Goal: Navigation & Orientation: Find specific page/section

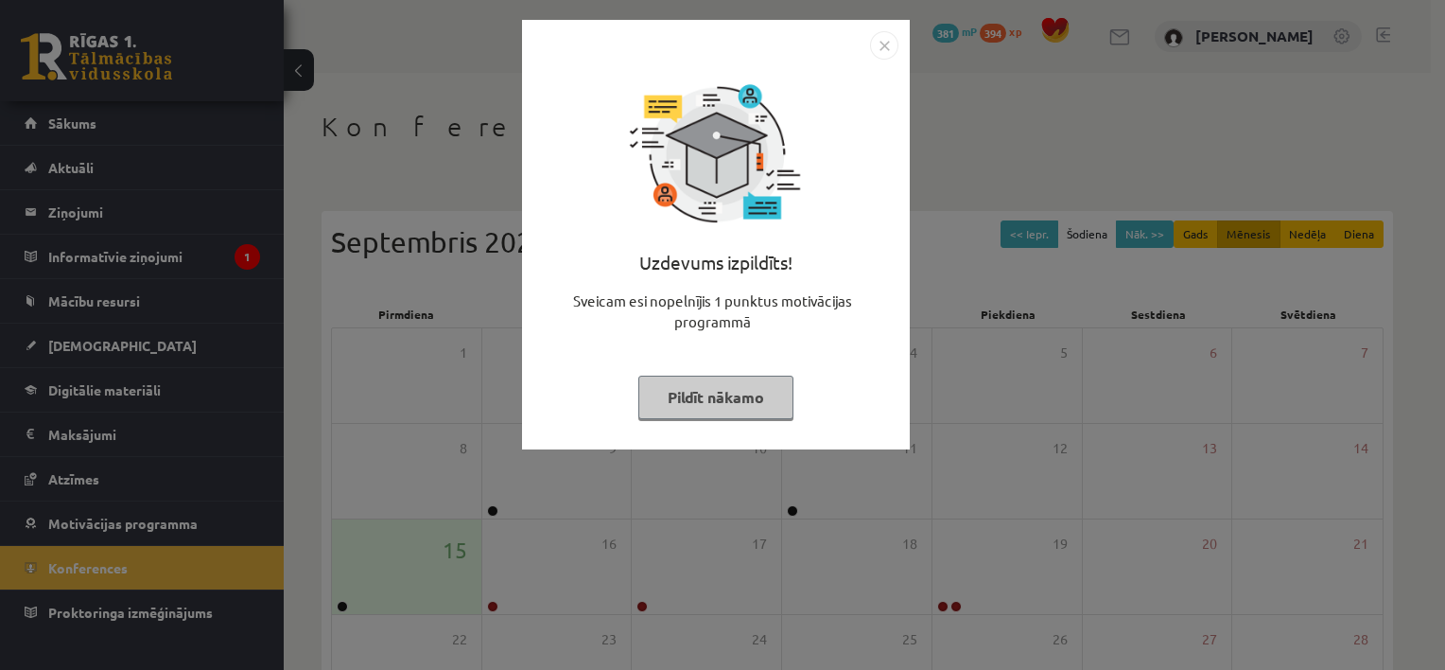
click at [750, 402] on button "Pildīt nākamo" at bounding box center [716, 398] width 155 height 44
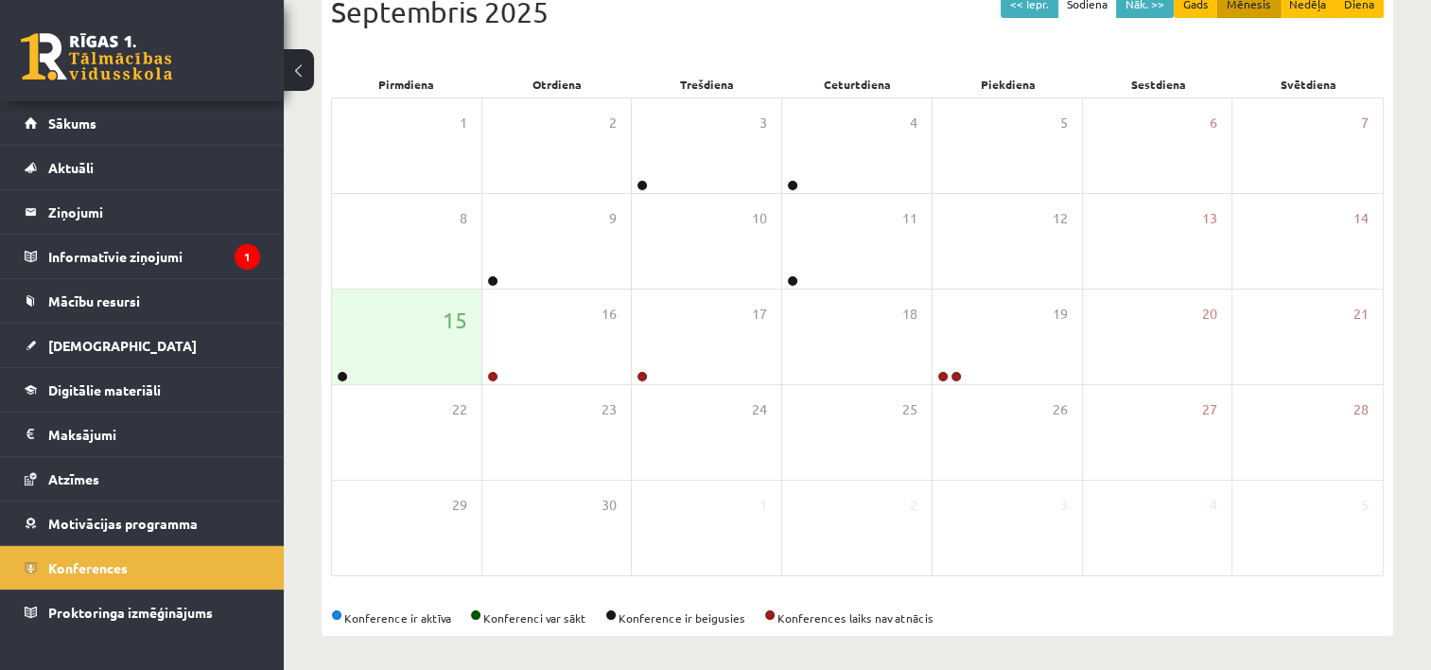
scroll to position [233, 0]
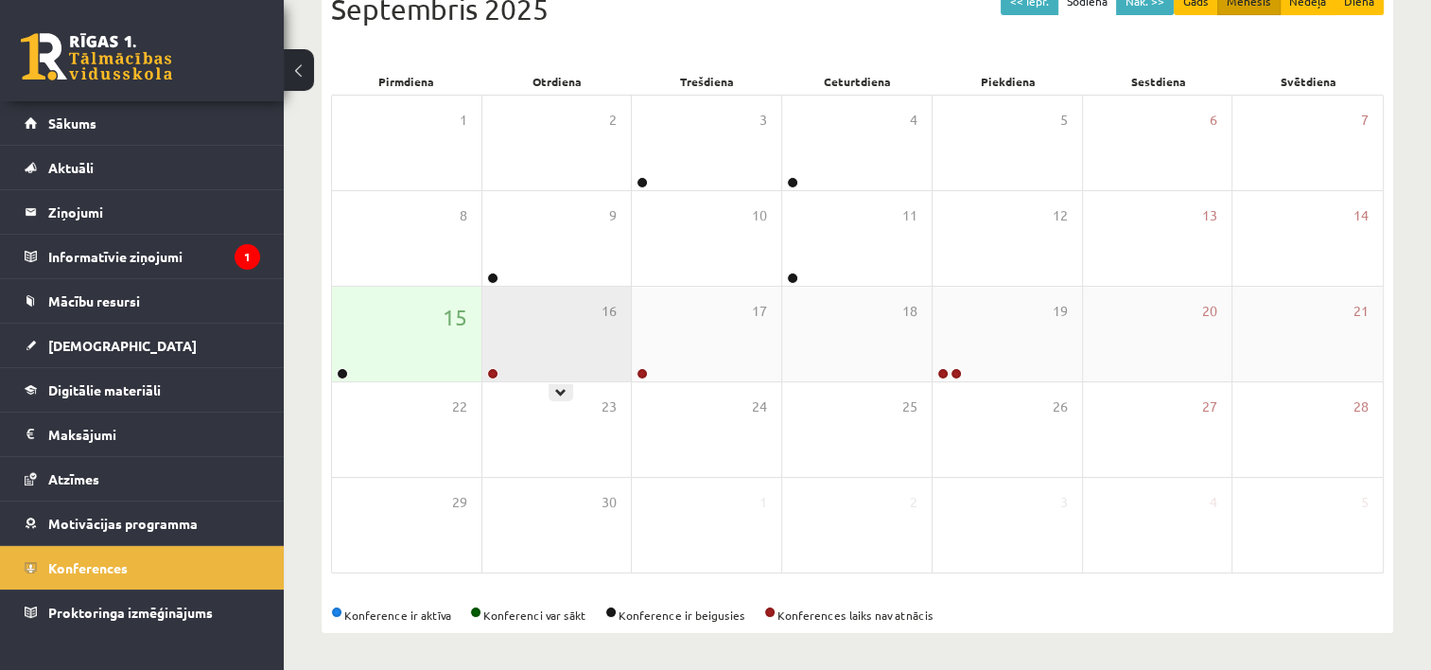
click at [540, 352] on div "16" at bounding box center [556, 334] width 149 height 95
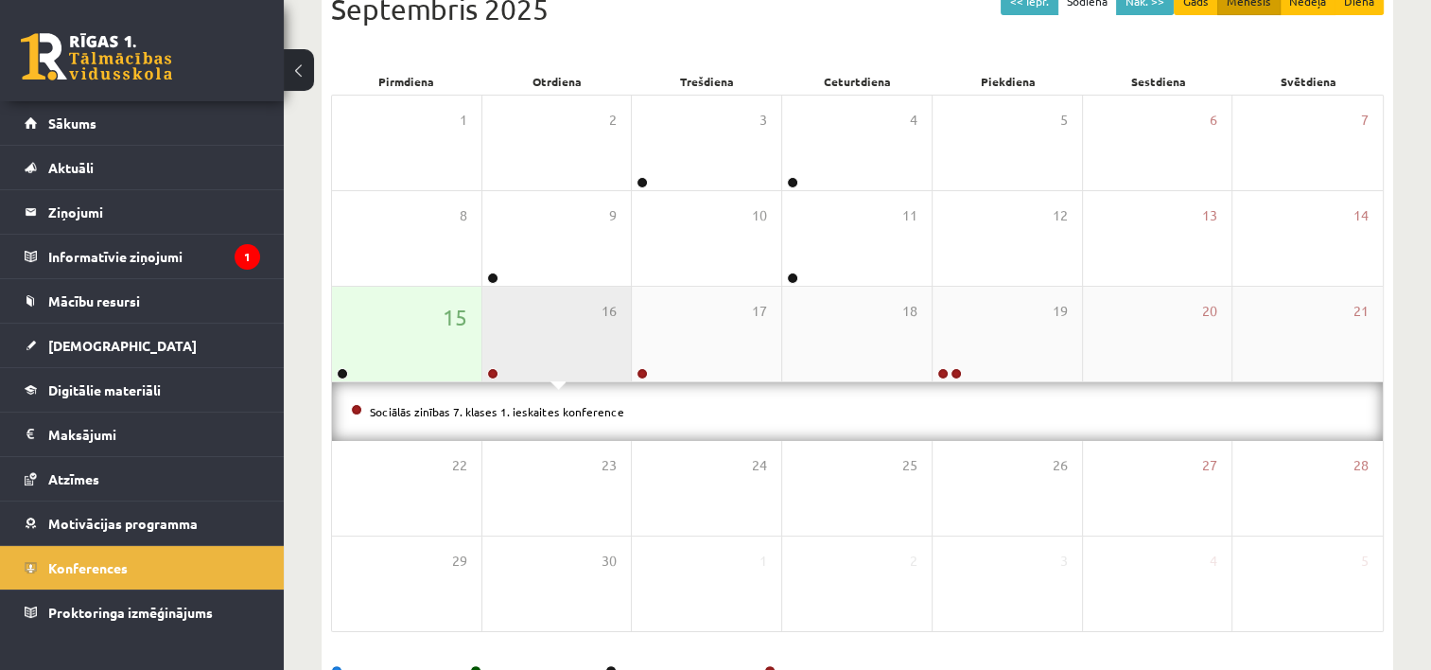
click at [540, 352] on div "16" at bounding box center [556, 334] width 149 height 95
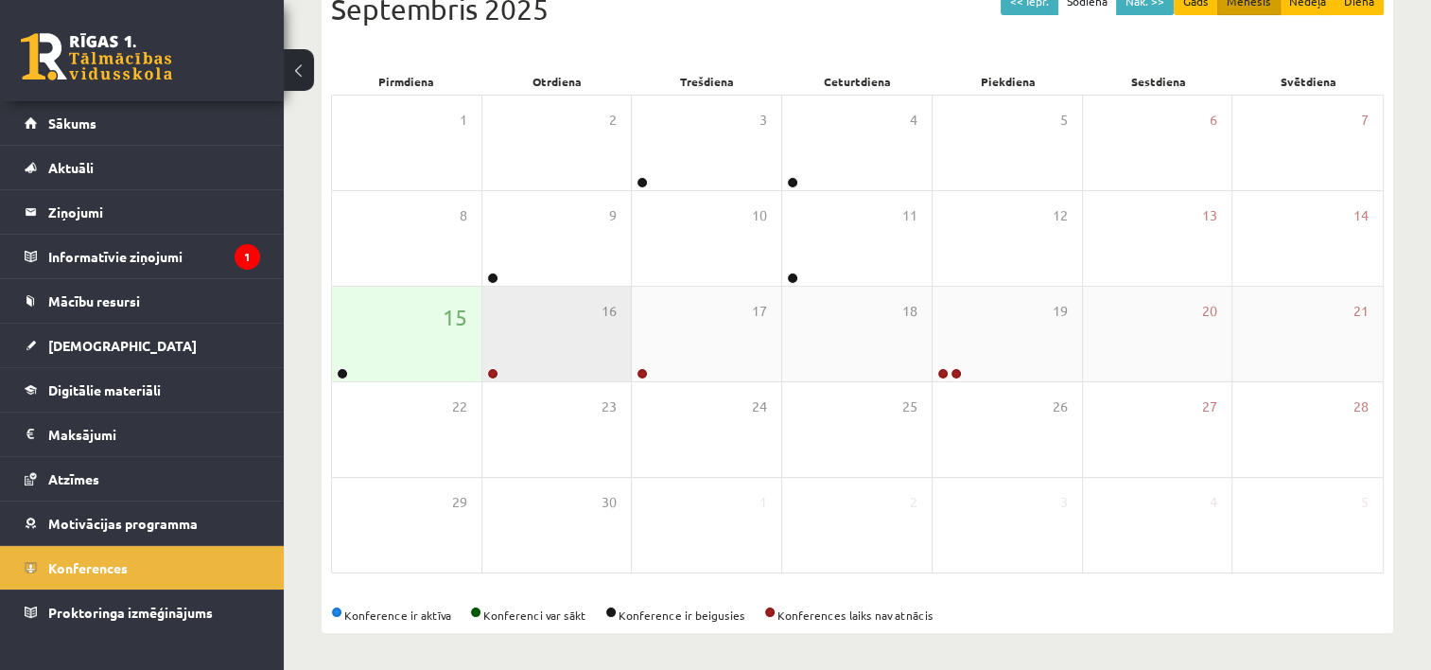
click at [540, 352] on div "16" at bounding box center [556, 334] width 149 height 95
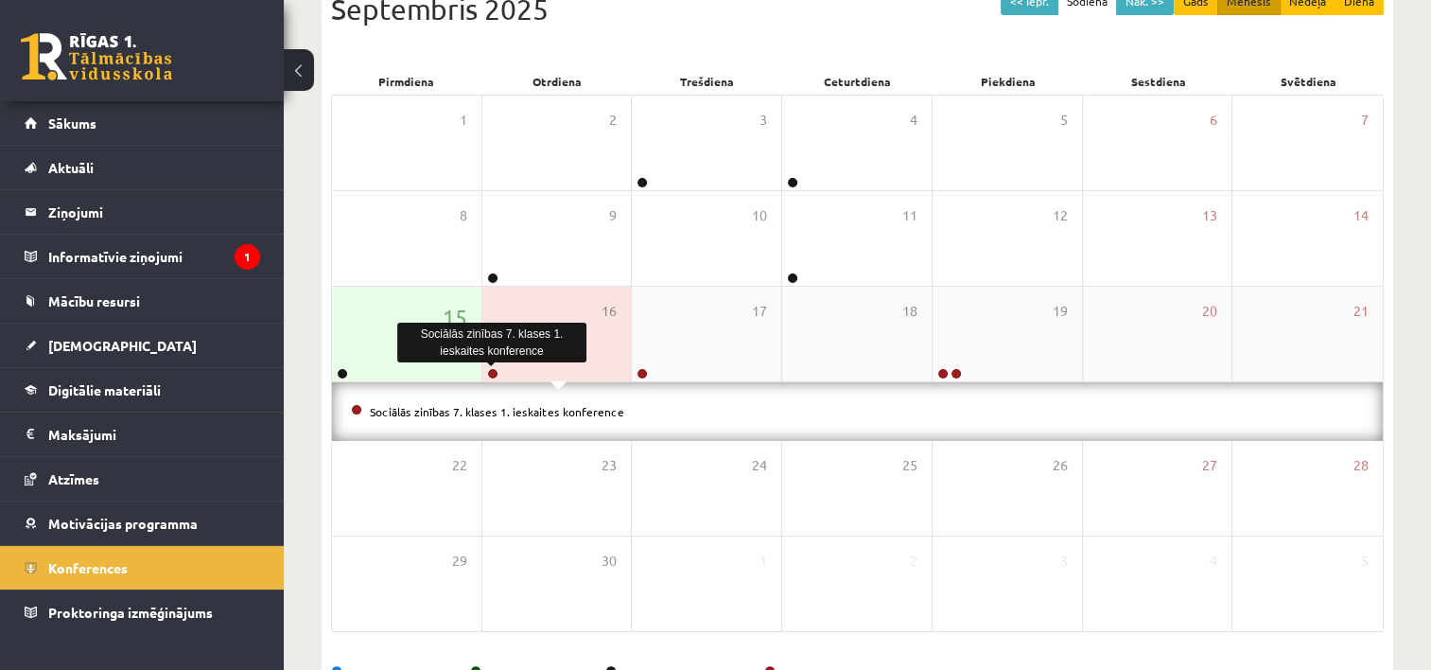
click at [493, 368] on link at bounding box center [492, 373] width 11 height 11
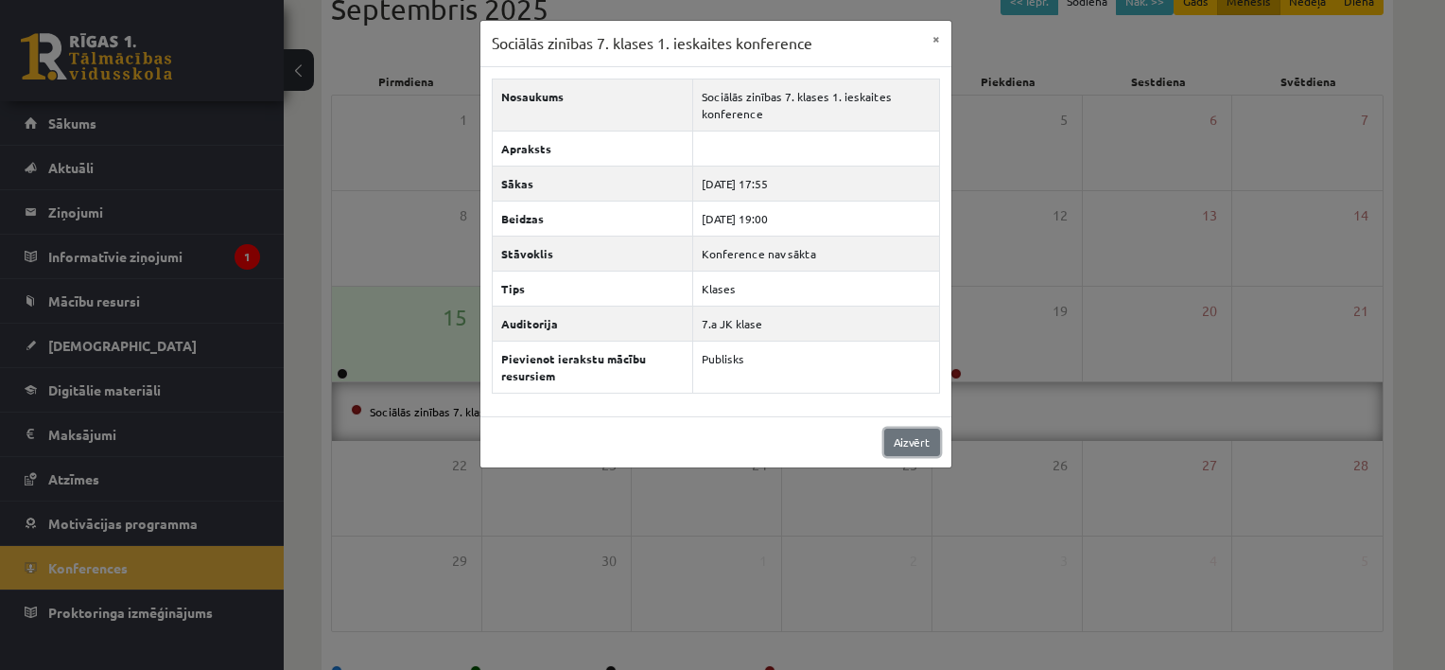
click at [913, 435] on link "Aizvērt" at bounding box center [912, 442] width 56 height 27
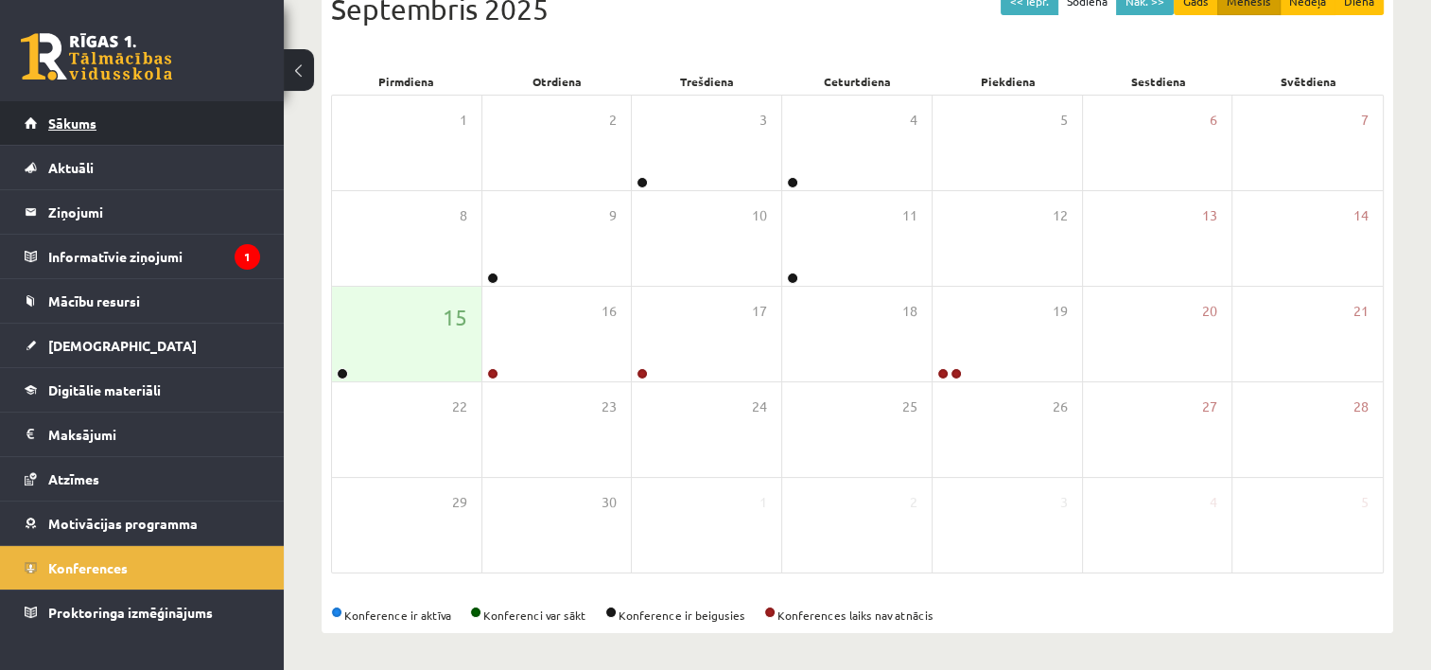
click at [185, 116] on link "Sākums" at bounding box center [143, 123] width 236 height 44
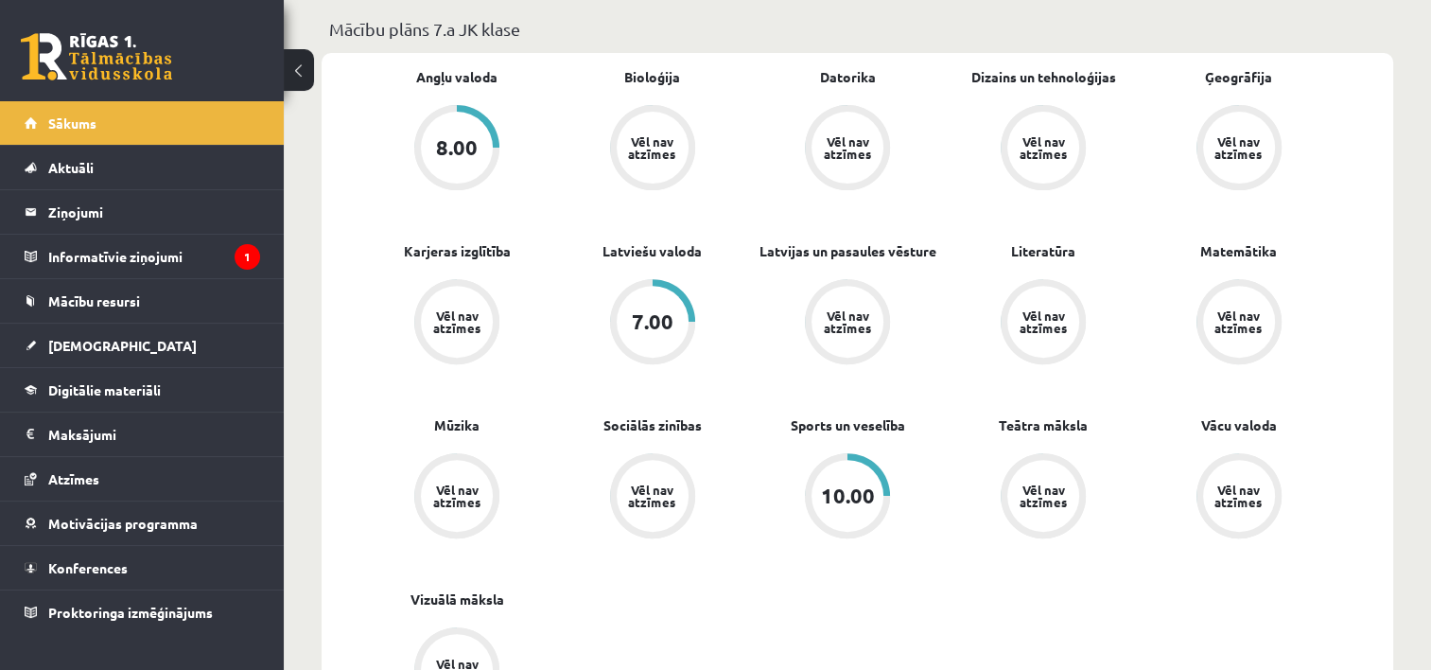
scroll to position [658, 0]
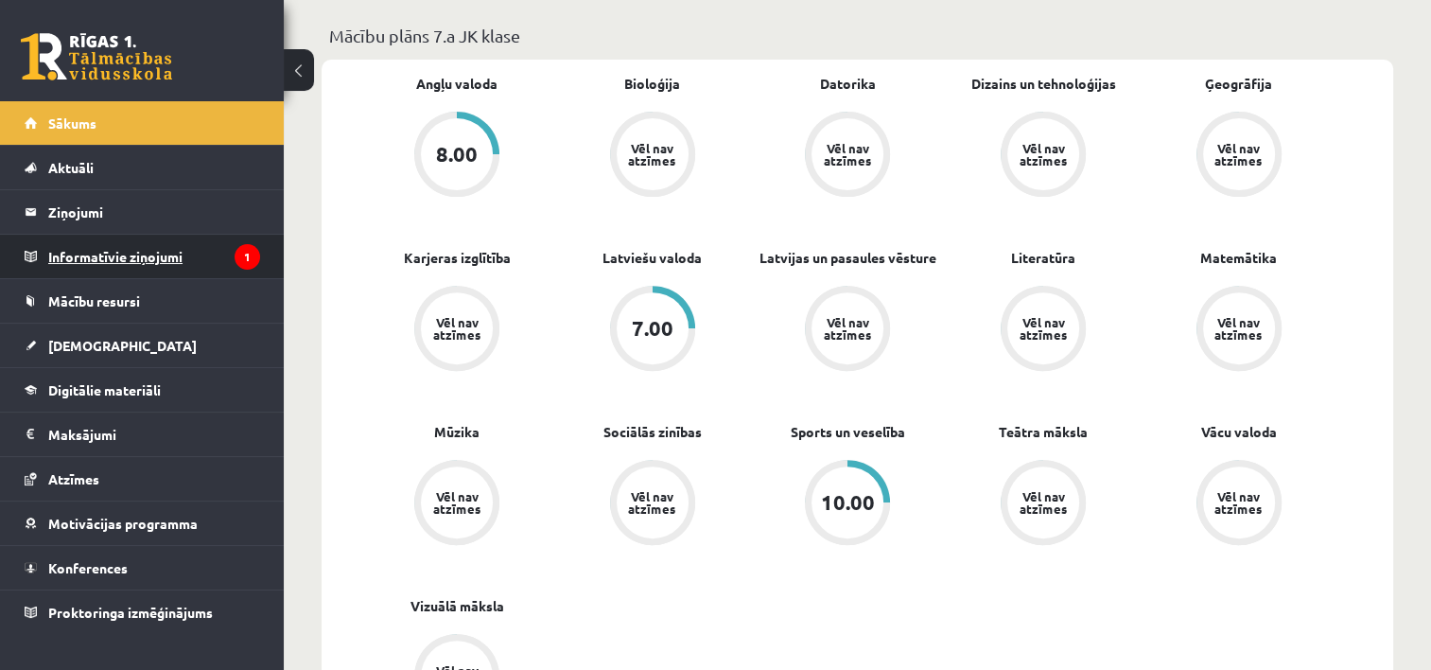
click at [239, 253] on icon "1" at bounding box center [248, 257] width 26 height 26
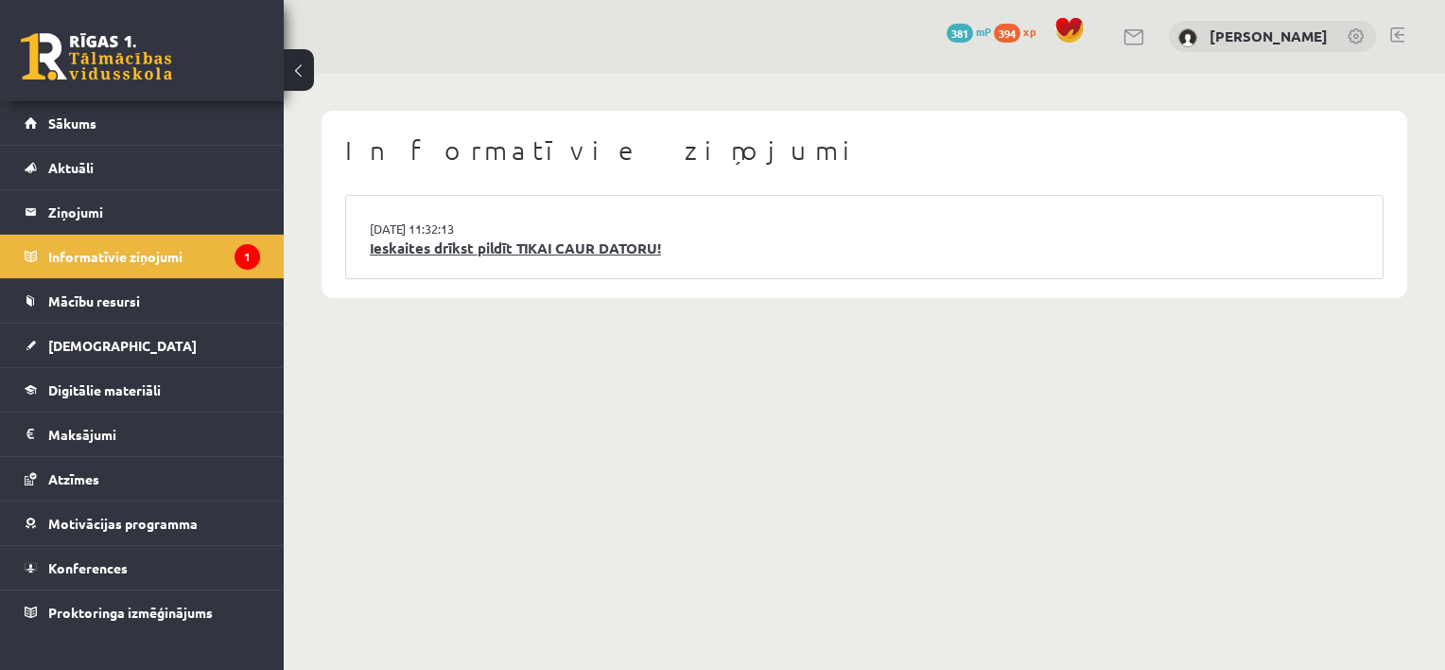
click at [469, 243] on link "Ieskaites drīkst pildīt TIKAI CAUR DATORU!" at bounding box center [864, 248] width 989 height 22
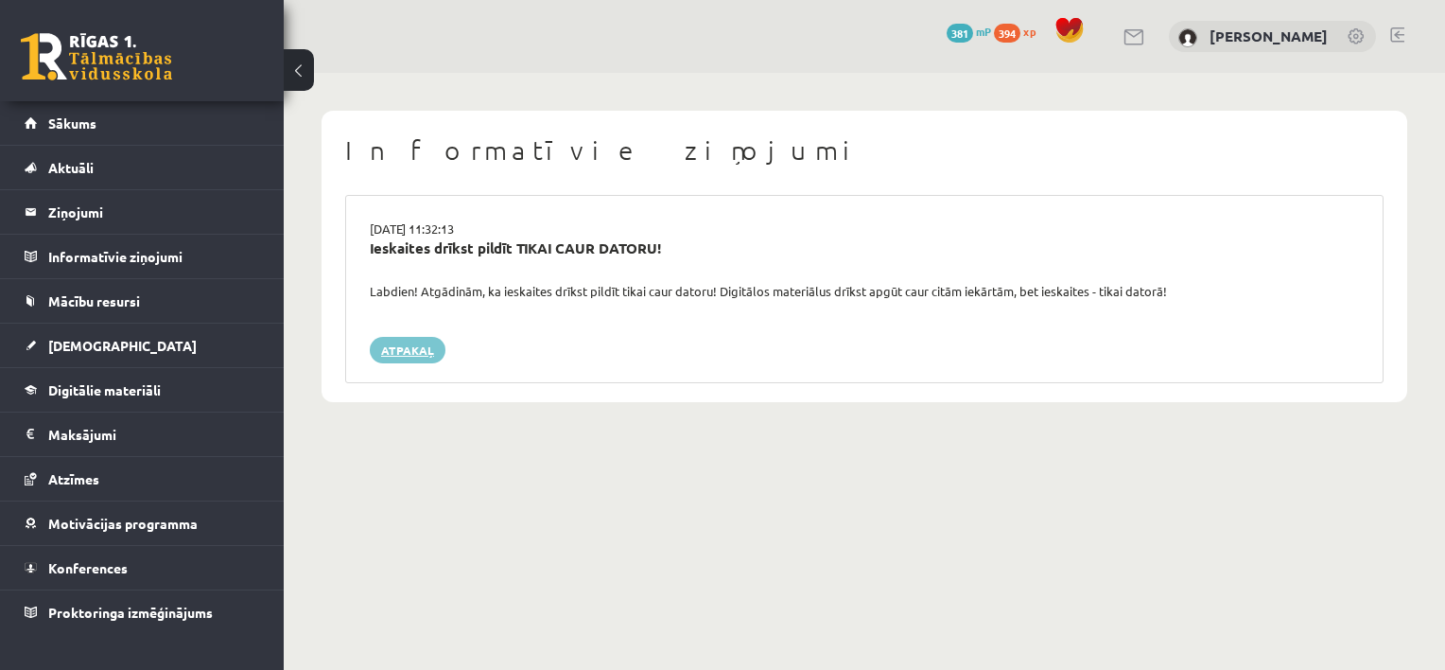
click at [413, 355] on link "Atpakaļ" at bounding box center [408, 350] width 76 height 26
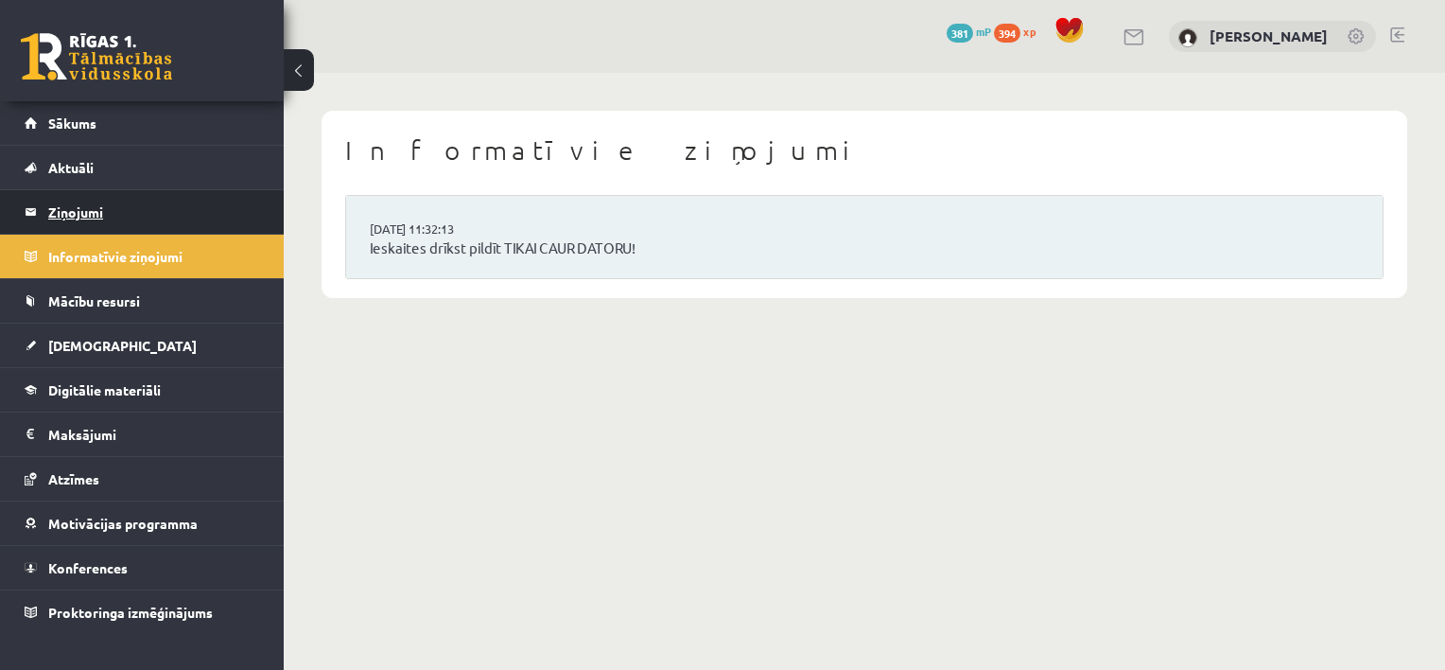
click at [160, 219] on legend "Ziņojumi 0" at bounding box center [154, 212] width 212 height 44
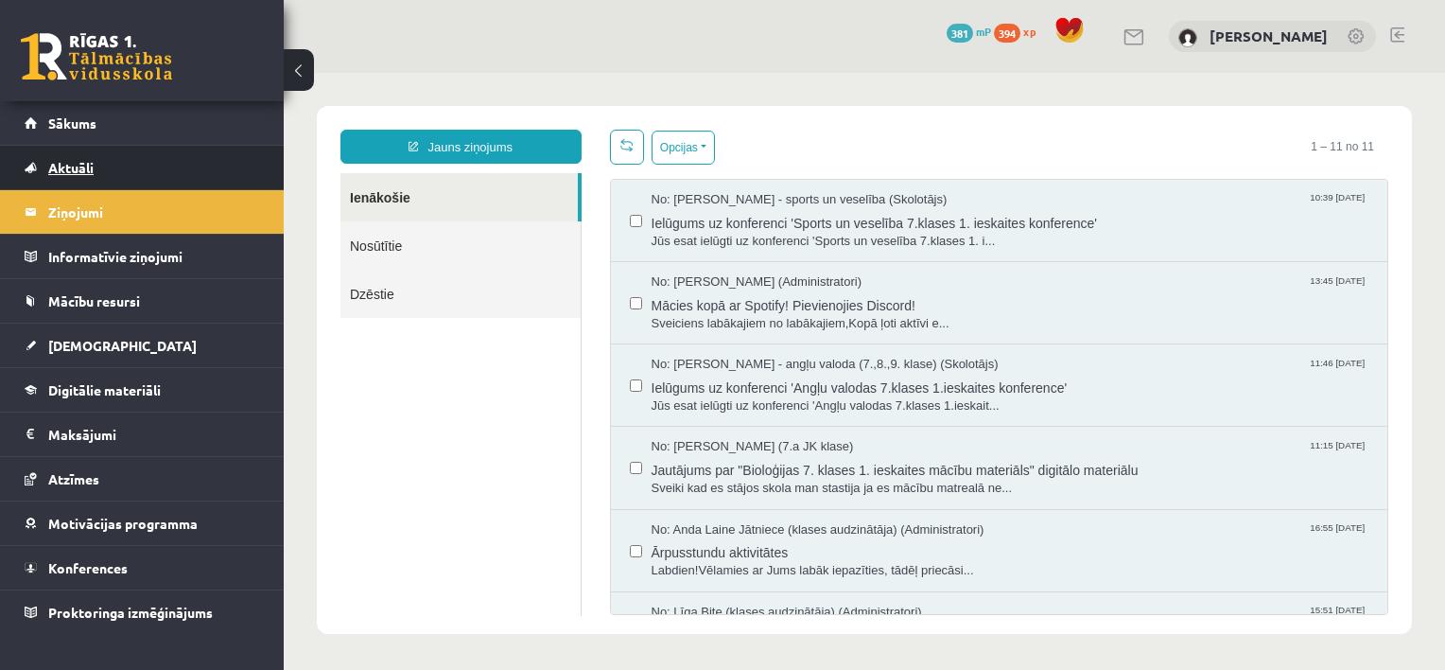
click at [122, 174] on link "Aktuāli" at bounding box center [143, 168] width 236 height 44
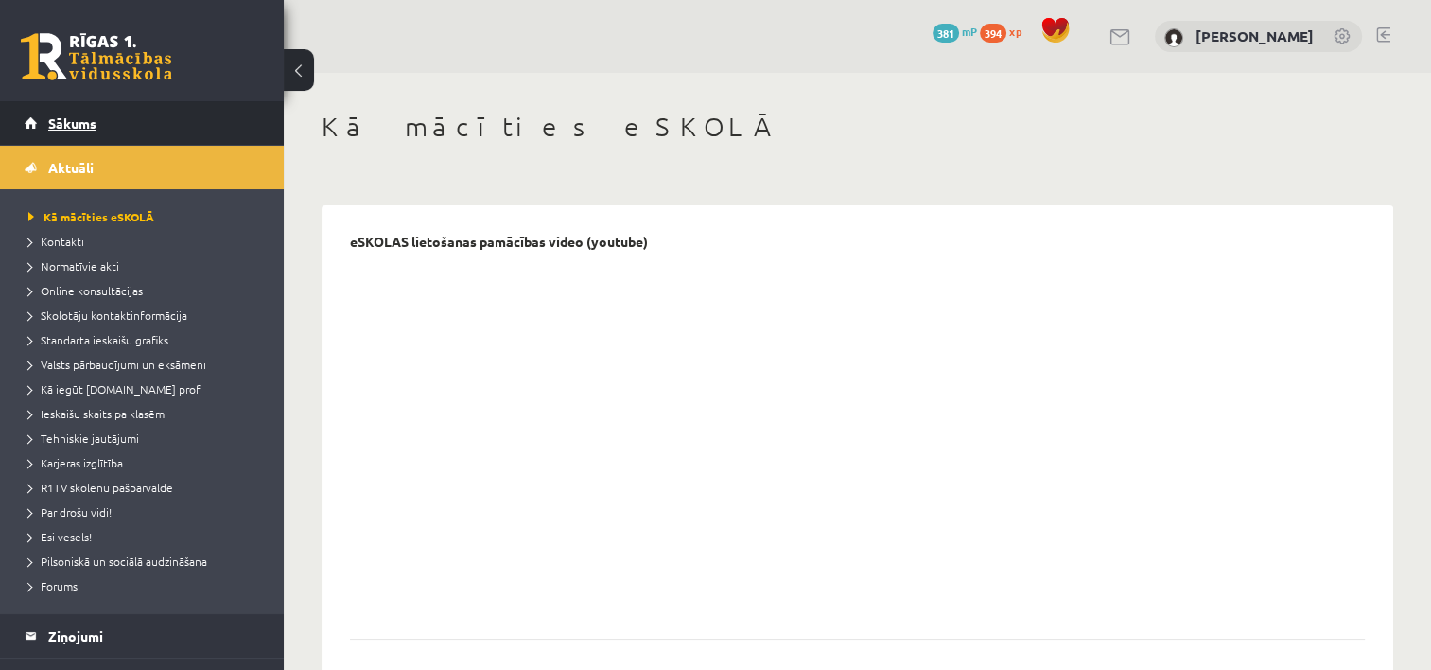
click at [129, 125] on link "Sākums" at bounding box center [143, 123] width 236 height 44
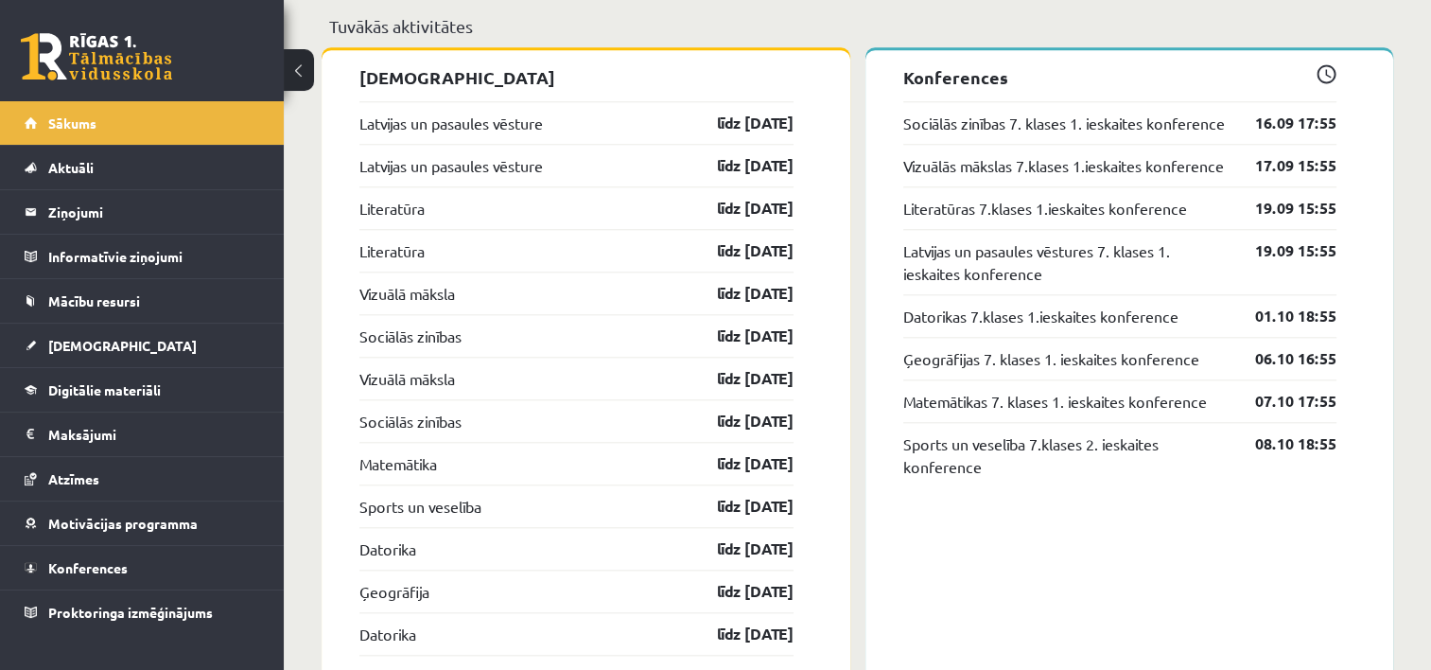
scroll to position [1885, 0]
